Goal: Task Accomplishment & Management: Complete application form

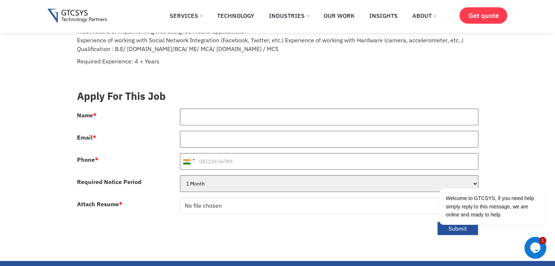
scroll to position [117, 0]
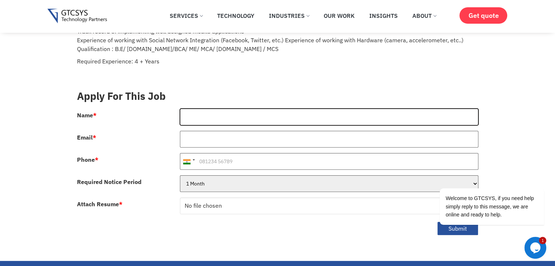
click at [198, 109] on input "Name *" at bounding box center [329, 117] width 298 height 17
type input "[PERSON_NAME]"
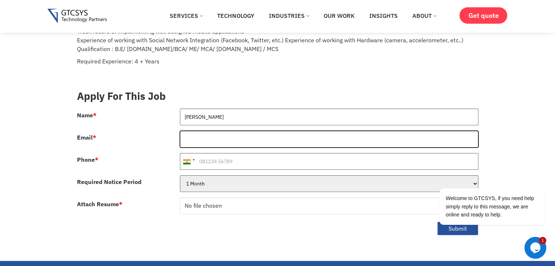
type input "[DOMAIN_NAME][EMAIL_ADDRESS][DOMAIN_NAME]"
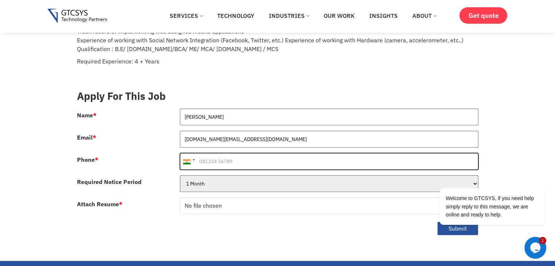
type input "[PHONE_NUMBER]"
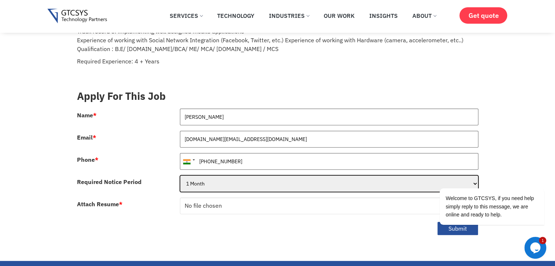
click at [201, 176] on select "1 Month 2 Months 3Months" at bounding box center [329, 183] width 298 height 17
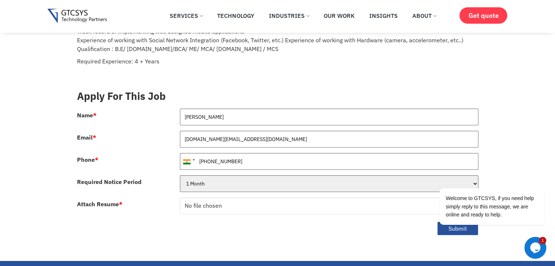
click at [139, 179] on label "Required Notice Period" at bounding box center [109, 182] width 65 height 6
click at [180, 175] on select "1 Month 2 Months 3Months" at bounding box center [329, 183] width 298 height 17
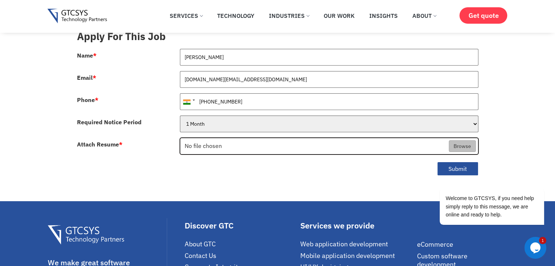
scroll to position [177, 0]
click at [203, 138] on input "Attach Resume *" at bounding box center [329, 146] width 298 height 17
type input "C:\fakepath\[PERSON_NAME]-Resume.pdf"
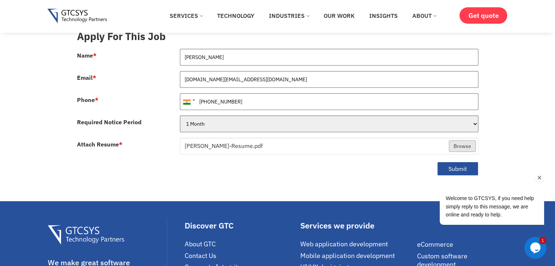
click at [468, 160] on div "Welcome to GTCSYS, if you need help simply reply to this message, we are online…" at bounding box center [481, 176] width 131 height 111
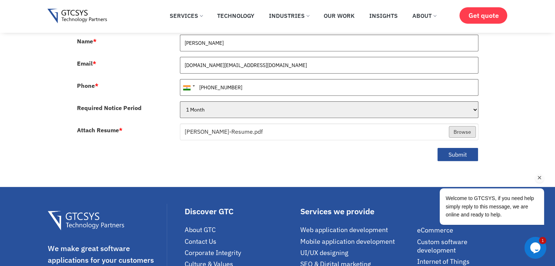
scroll to position [191, 0]
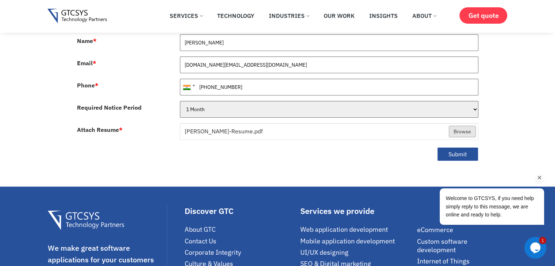
click at [540, 179] on icon "Chat attention grabber" at bounding box center [539, 178] width 7 height 7
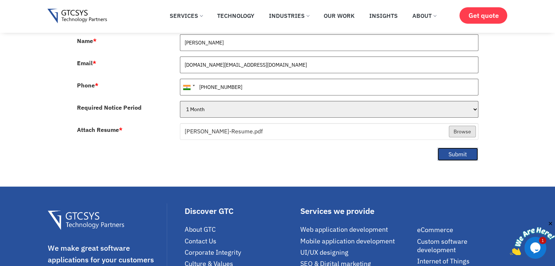
click at [455, 148] on button "Submit" at bounding box center [457, 154] width 41 height 14
